Goal: Entertainment & Leisure: Consume media (video, audio)

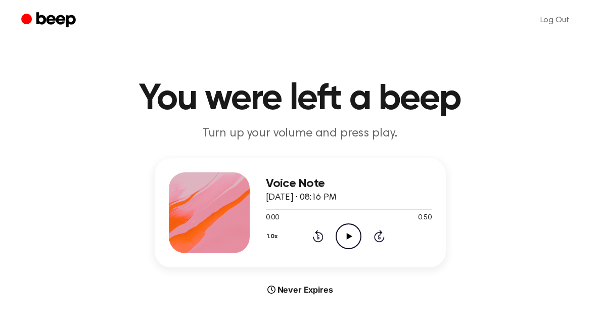
click at [356, 231] on icon "Play Audio" at bounding box center [349, 236] width 26 height 26
click at [354, 238] on icon "Play Audio" at bounding box center [349, 236] width 26 height 26
click at [342, 230] on icon "Play Audio" at bounding box center [349, 236] width 26 height 26
click at [340, 246] on circle at bounding box center [348, 236] width 25 height 25
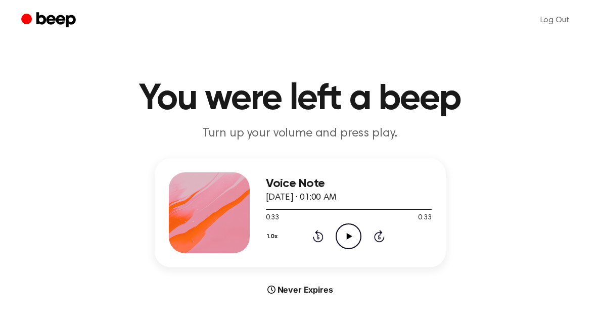
click at [347, 233] on icon at bounding box center [350, 236] width 6 height 7
